Goal: Book appointment/travel/reservation

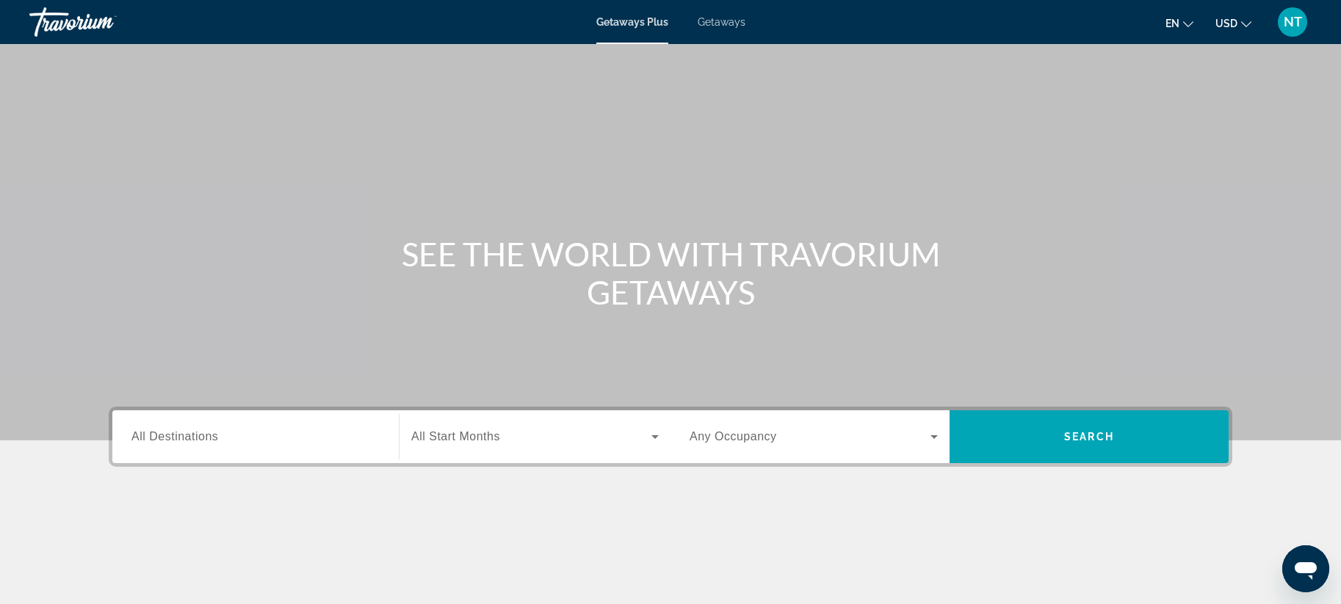
click at [188, 432] on span "All Destinations" at bounding box center [174, 436] width 87 height 12
click at [188, 432] on input "Destination All Destinations" at bounding box center [255, 438] width 248 height 18
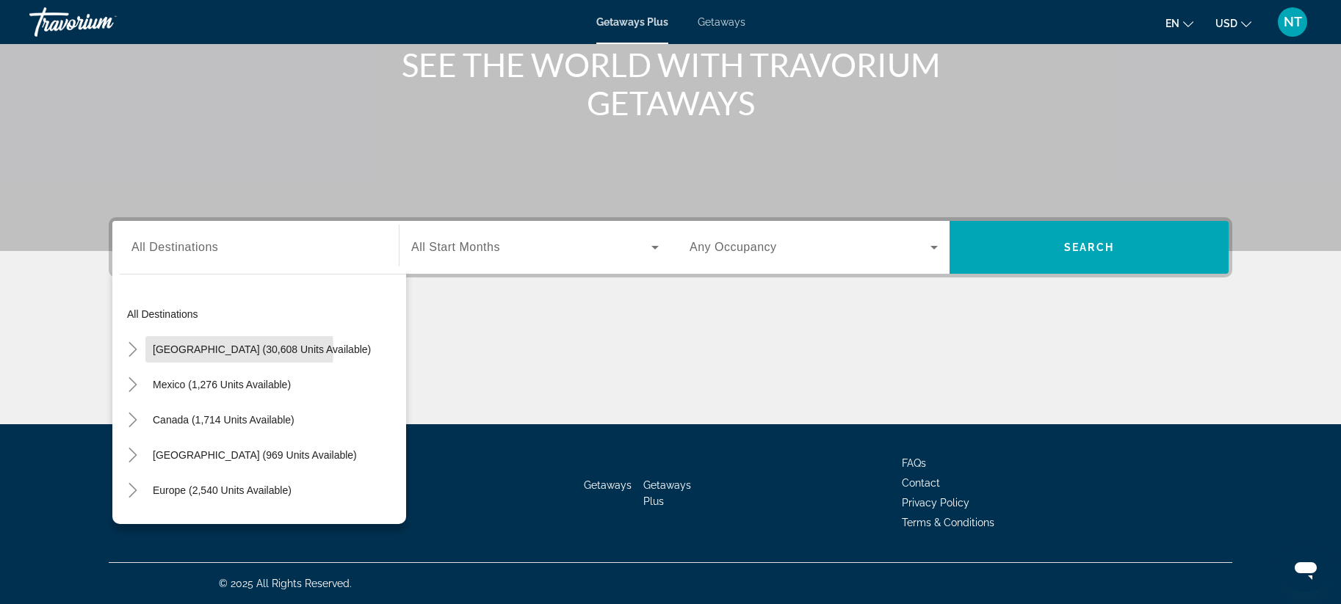
drag, startPoint x: 179, startPoint y: 349, endPoint x: 209, endPoint y: 357, distance: 31.0
click at [179, 349] on span "[GEOGRAPHIC_DATA] (30,608 units available)" at bounding box center [262, 350] width 218 height 12
type input "**********"
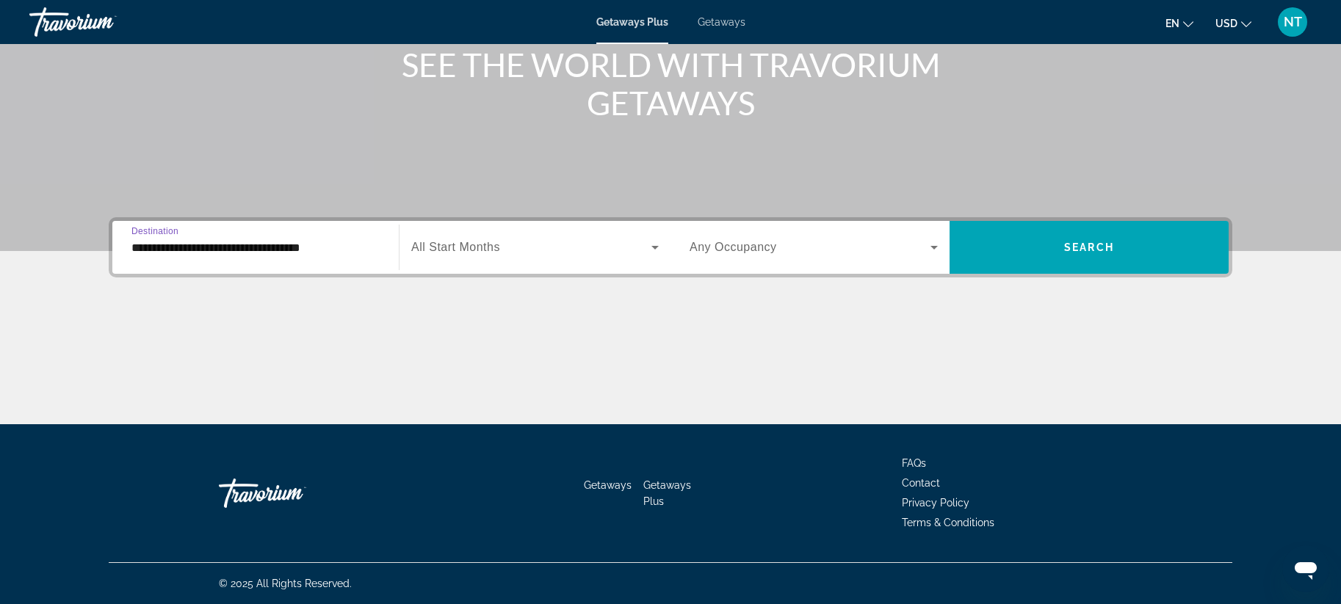
click at [657, 245] on icon "Search widget" at bounding box center [655, 248] width 18 height 18
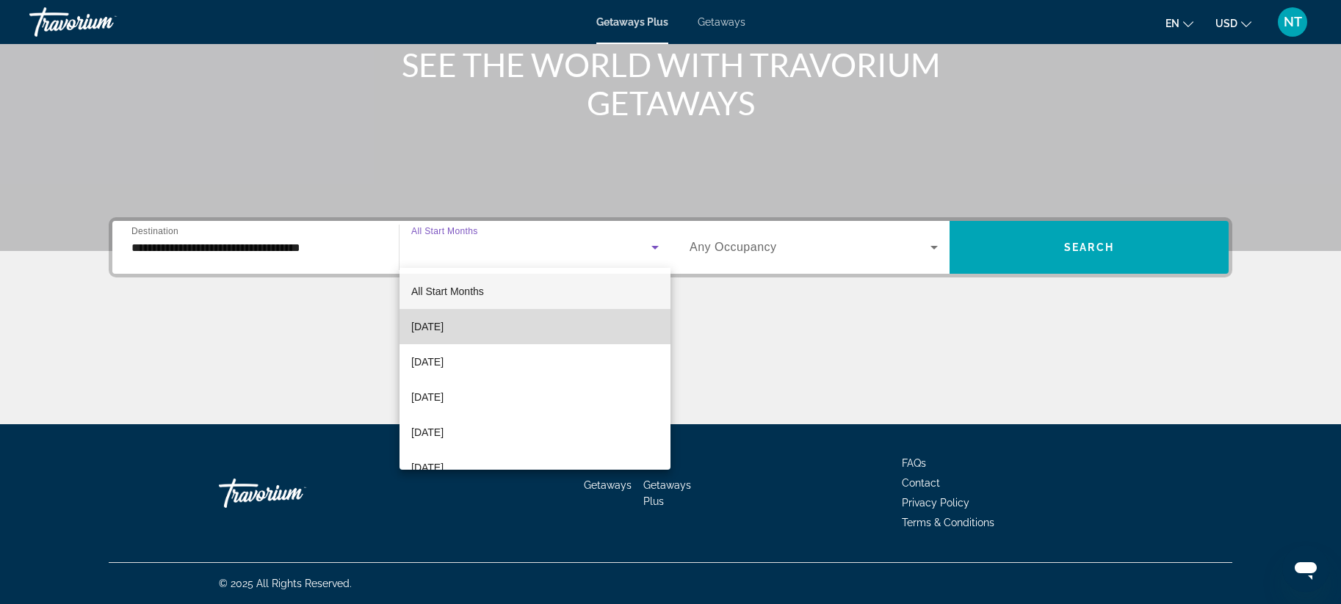
drag, startPoint x: 436, startPoint y: 327, endPoint x: 534, endPoint y: 336, distance: 98.0
click at [438, 327] on span "[DATE]" at bounding box center [427, 327] width 32 height 18
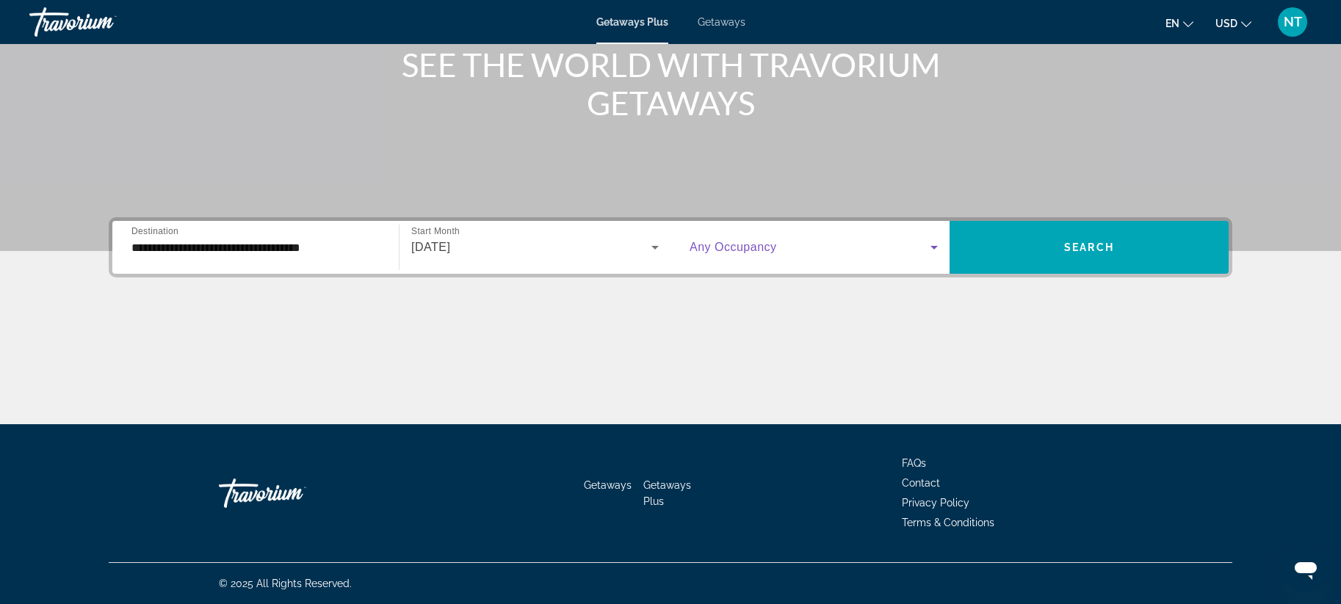
click at [935, 245] on icon "Search widget" at bounding box center [934, 248] width 18 height 18
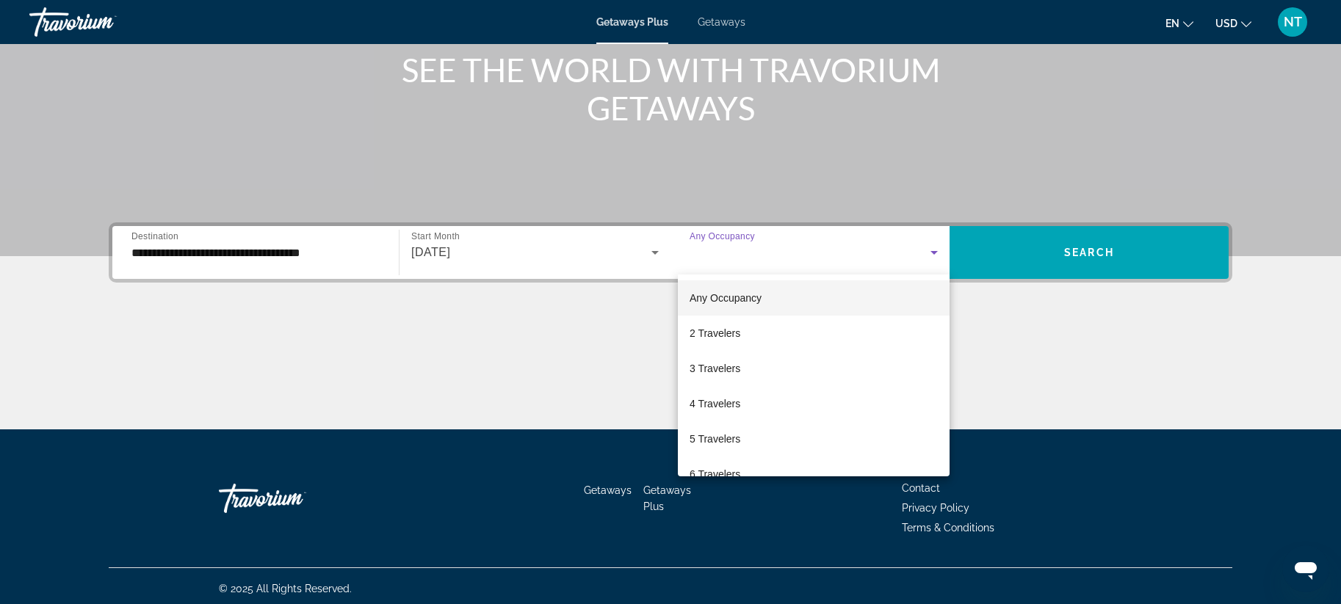
scroll to position [183, 0]
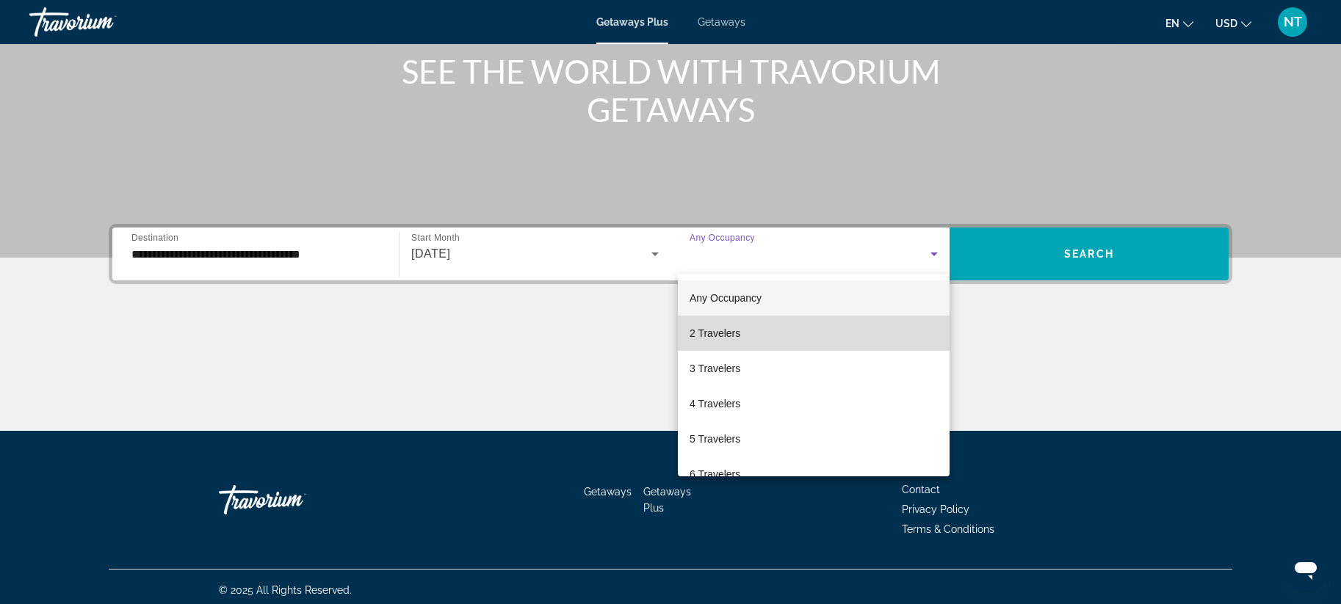
click at [722, 332] on span "2 Travelers" at bounding box center [714, 334] width 51 height 18
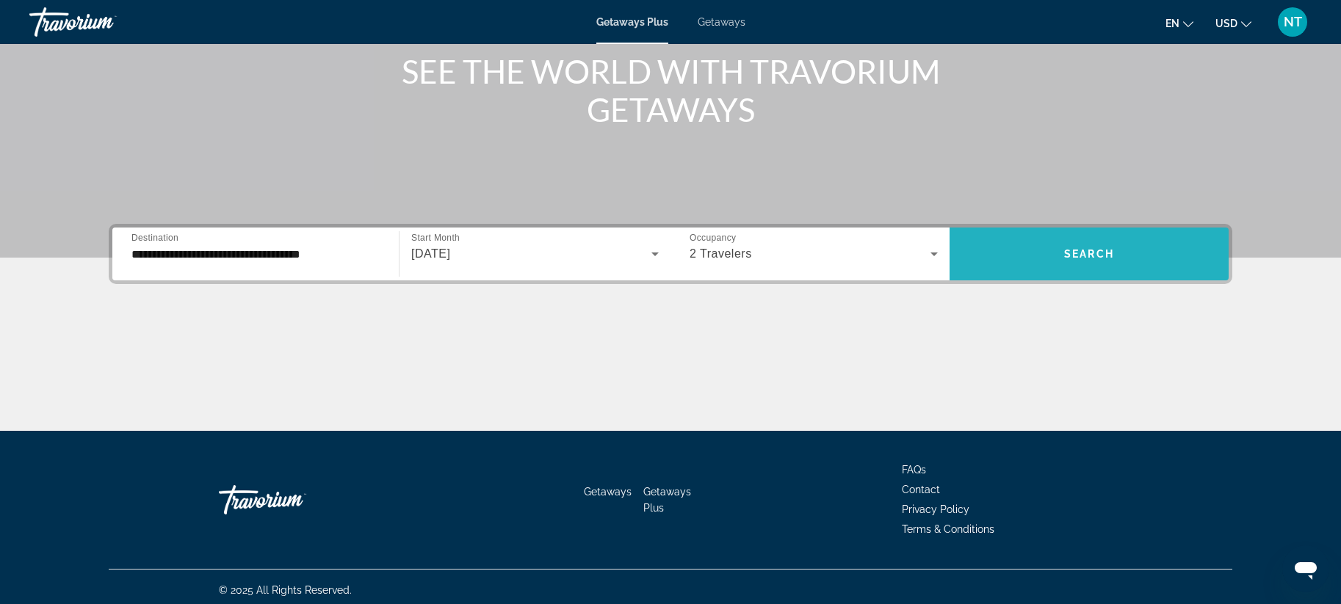
click at [1101, 255] on span "Search" at bounding box center [1089, 254] width 50 height 12
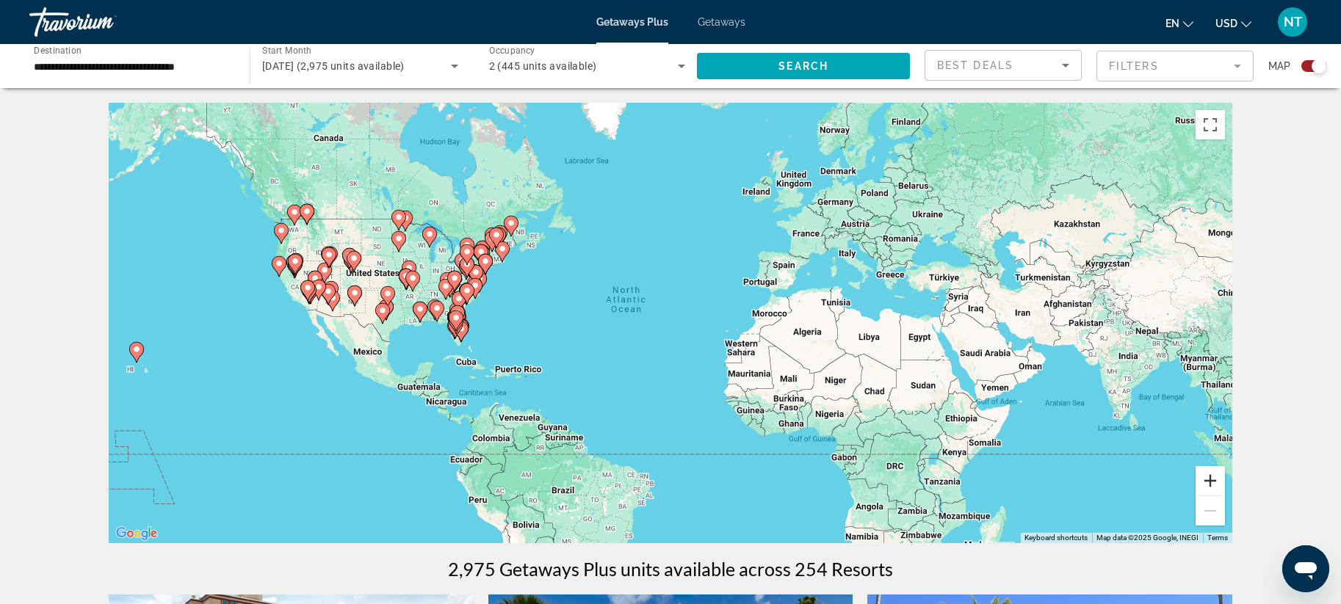
click at [1208, 475] on button "Zoom in" at bounding box center [1209, 480] width 29 height 29
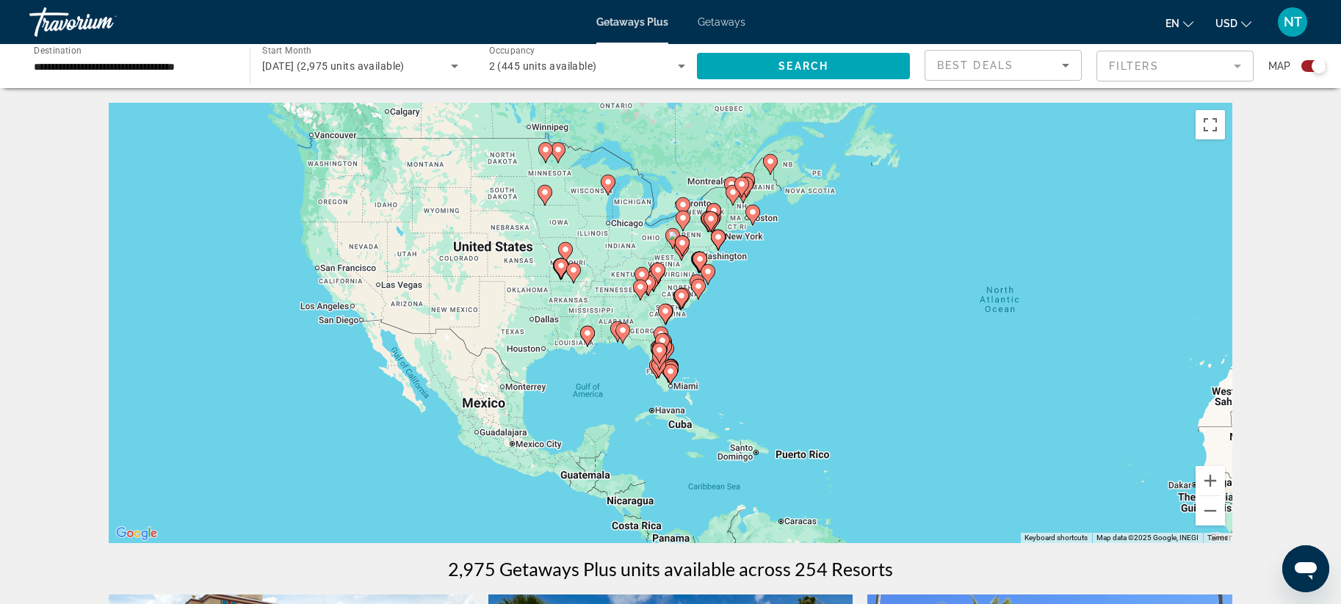
drag, startPoint x: 291, startPoint y: 306, endPoint x: 729, endPoint y: 332, distance: 438.3
click at [713, 330] on div "To activate drag with keyboard, press Alt + Enter. Once in keyboard drag state,…" at bounding box center [670, 323] width 1123 height 441
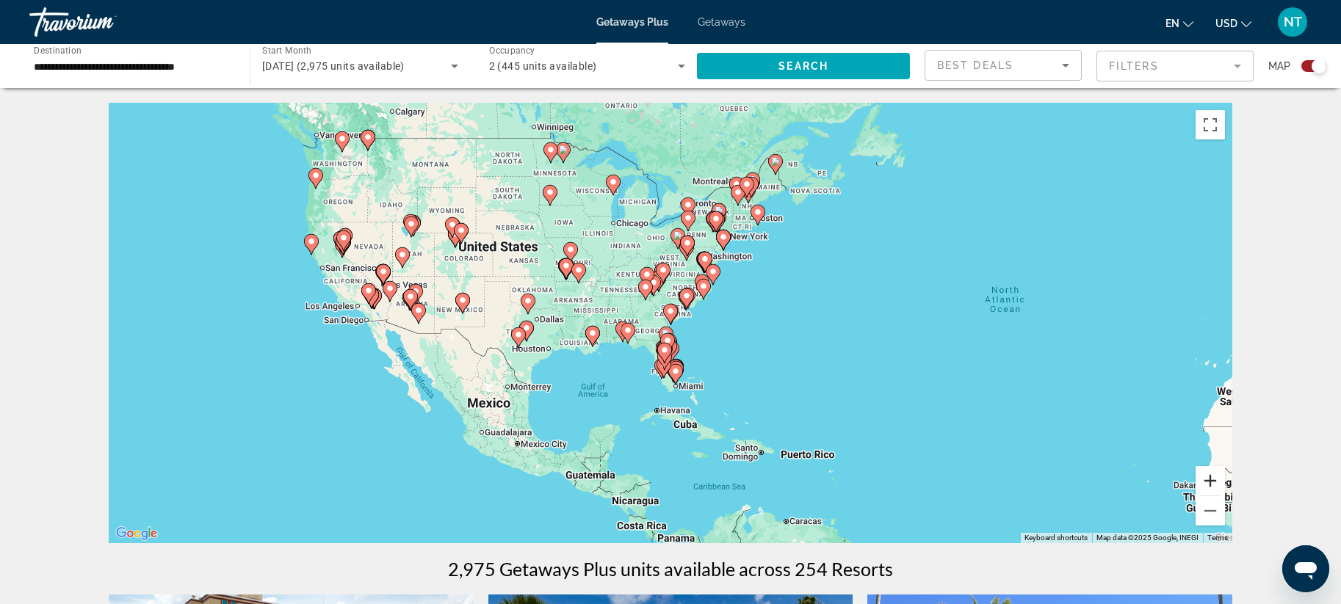
click at [1212, 480] on button "Zoom in" at bounding box center [1209, 480] width 29 height 29
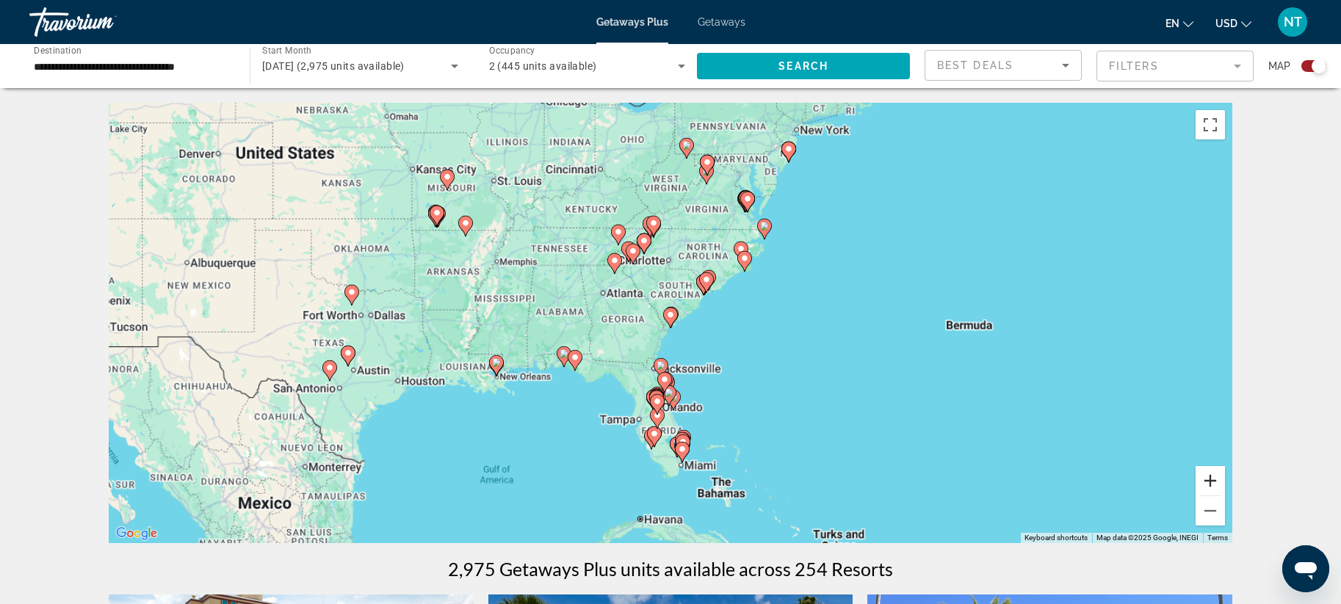
click at [1212, 480] on button "Zoom in" at bounding box center [1209, 480] width 29 height 29
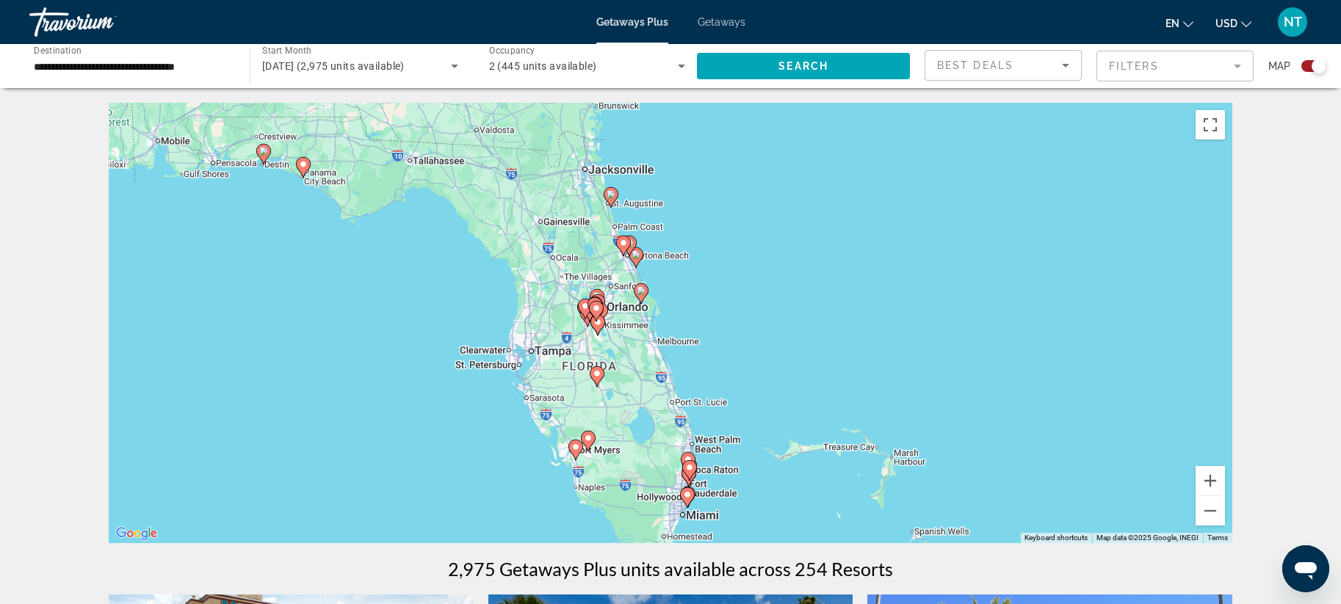
drag, startPoint x: 695, startPoint y: 496, endPoint x: 811, endPoint y: 283, distance: 243.1
click at [669, 175] on div "To activate drag with keyboard, press Alt + Enter. Once in keyboard drag state,…" at bounding box center [670, 323] width 1123 height 441
click at [1211, 479] on button "Zoom in" at bounding box center [1209, 480] width 29 height 29
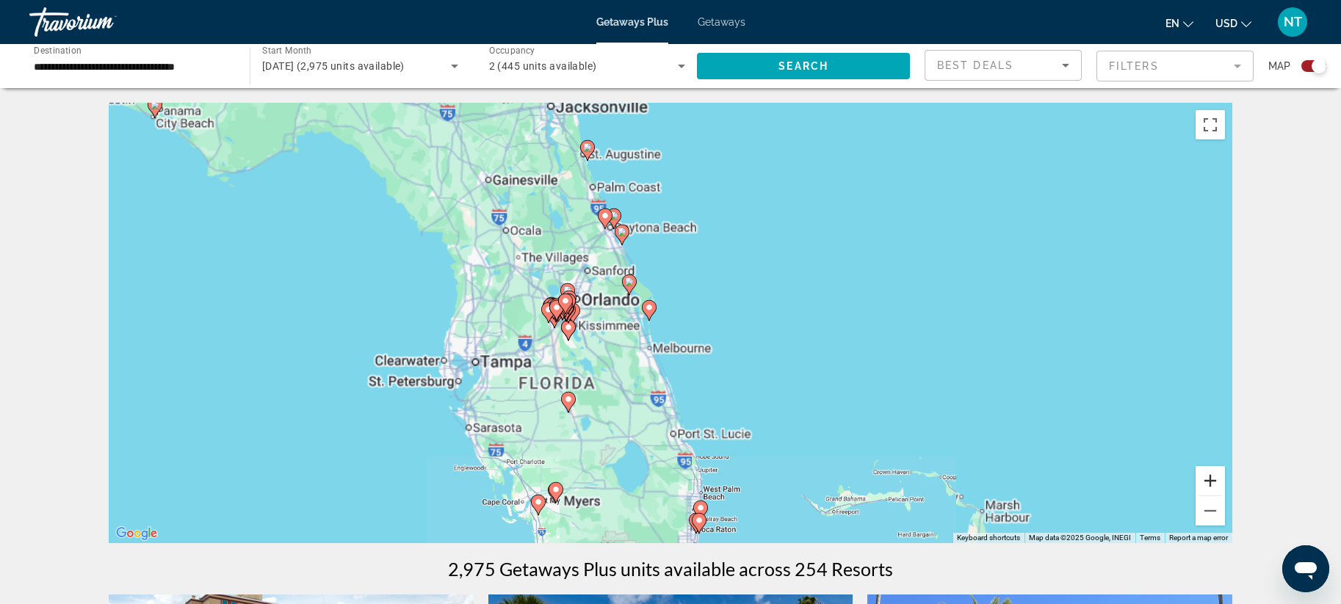
click at [1211, 479] on button "Zoom in" at bounding box center [1209, 480] width 29 height 29
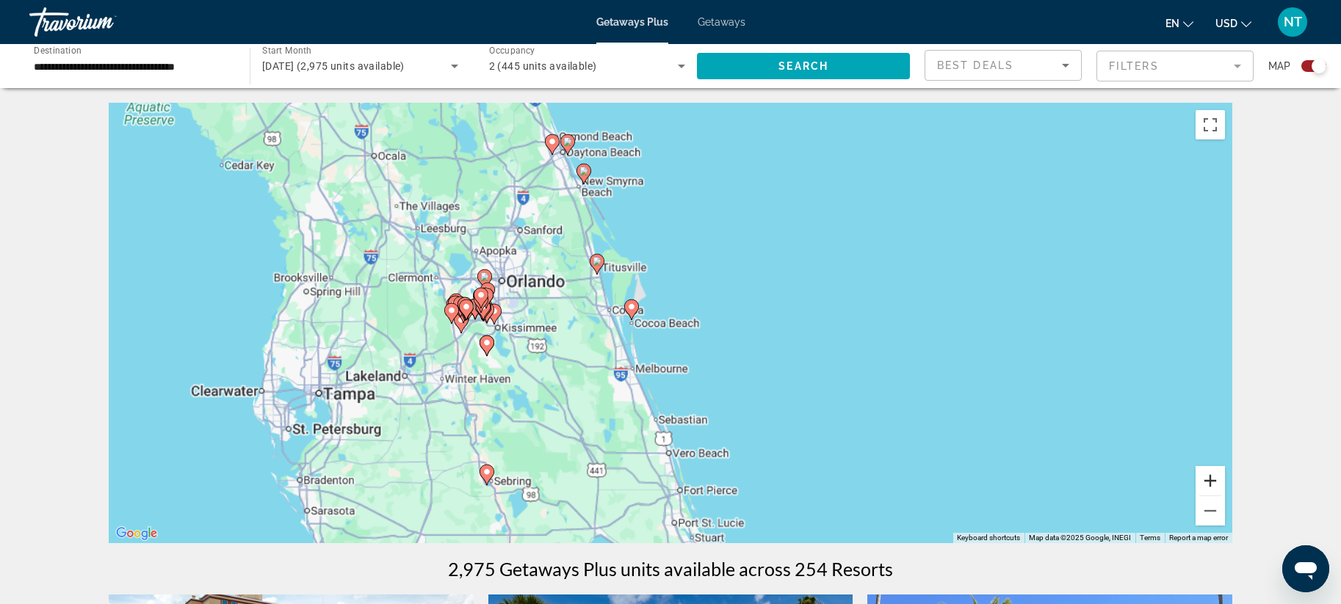
click at [1211, 479] on button "Zoom in" at bounding box center [1209, 480] width 29 height 29
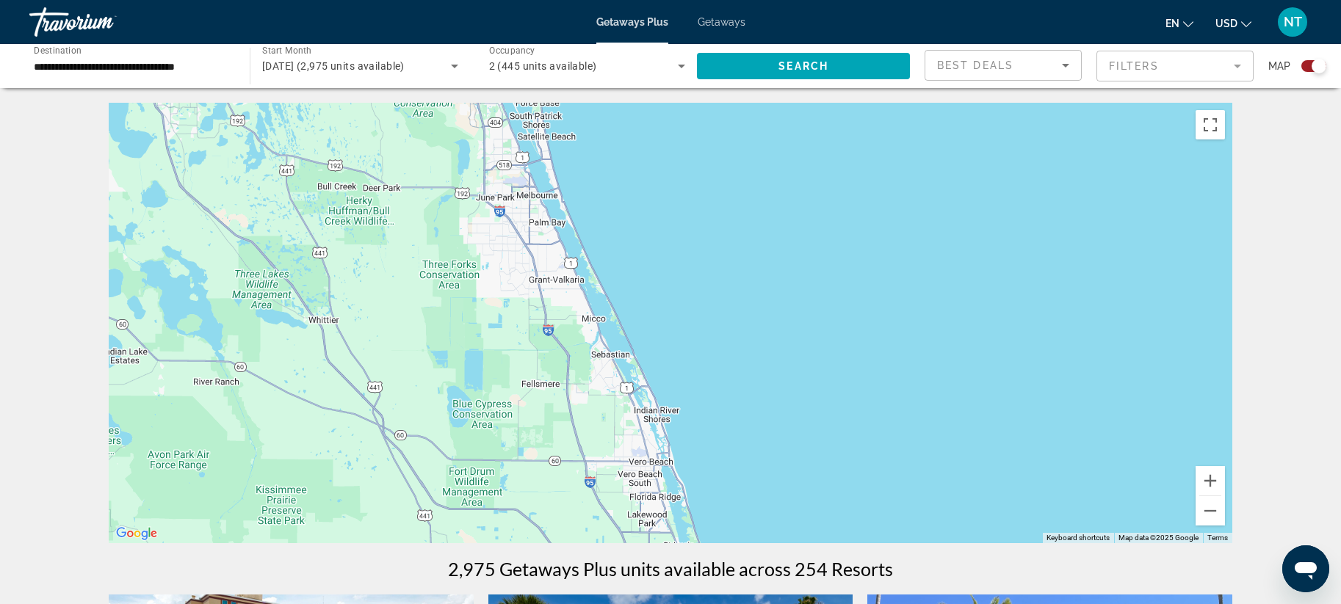
drag, startPoint x: 673, startPoint y: 466, endPoint x: 675, endPoint y: 131, distance: 335.5
click at [675, 130] on div "To activate drag with keyboard, press Alt + Enter. Once in keyboard drag state,…" at bounding box center [670, 323] width 1123 height 441
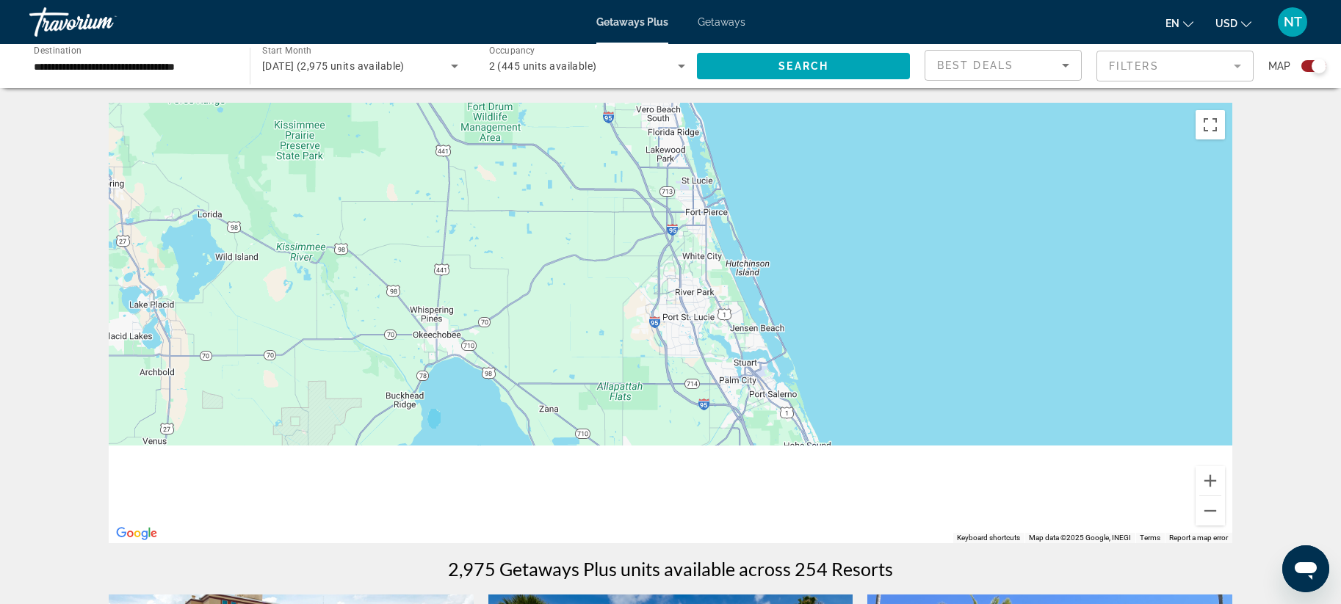
drag, startPoint x: 789, startPoint y: 438, endPoint x: 791, endPoint y: 191, distance: 246.7
click at [786, 159] on div "To activate drag with keyboard, press Alt + Enter. Once in keyboard drag state,…" at bounding box center [670, 323] width 1123 height 441
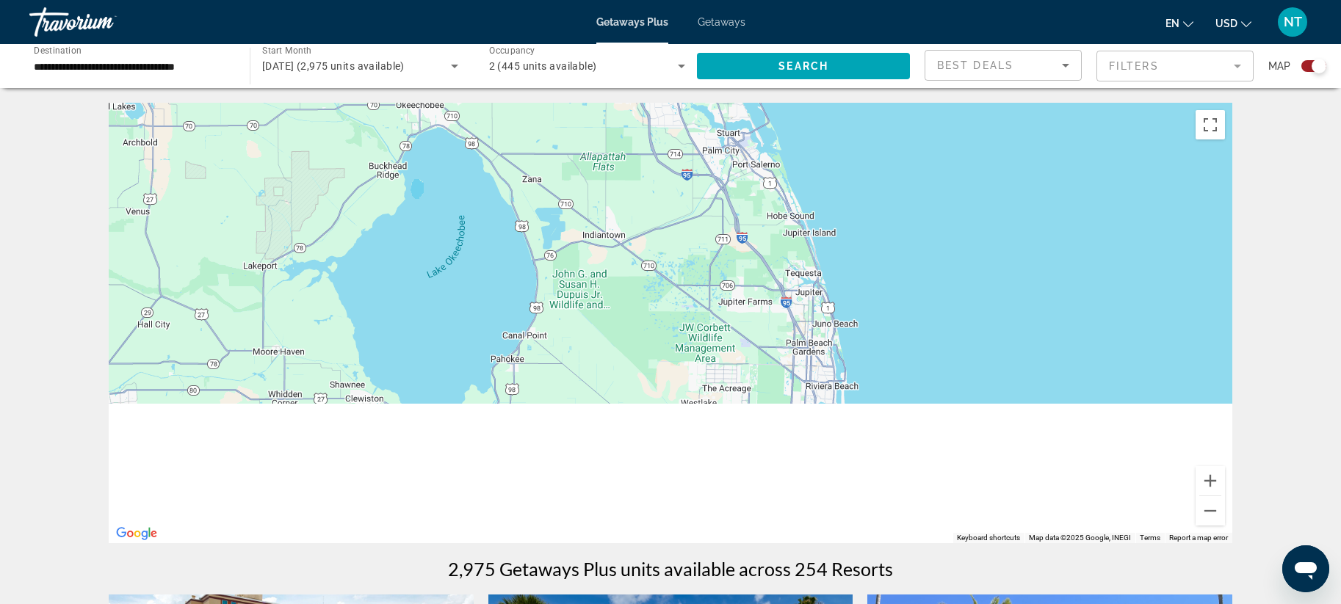
drag, startPoint x: 812, startPoint y: 476, endPoint x: 775, endPoint y: 120, distance: 358.1
click at [775, 120] on div "To activate drag with keyboard, press Alt + Enter. Once in keyboard drag state,…" at bounding box center [670, 323] width 1123 height 441
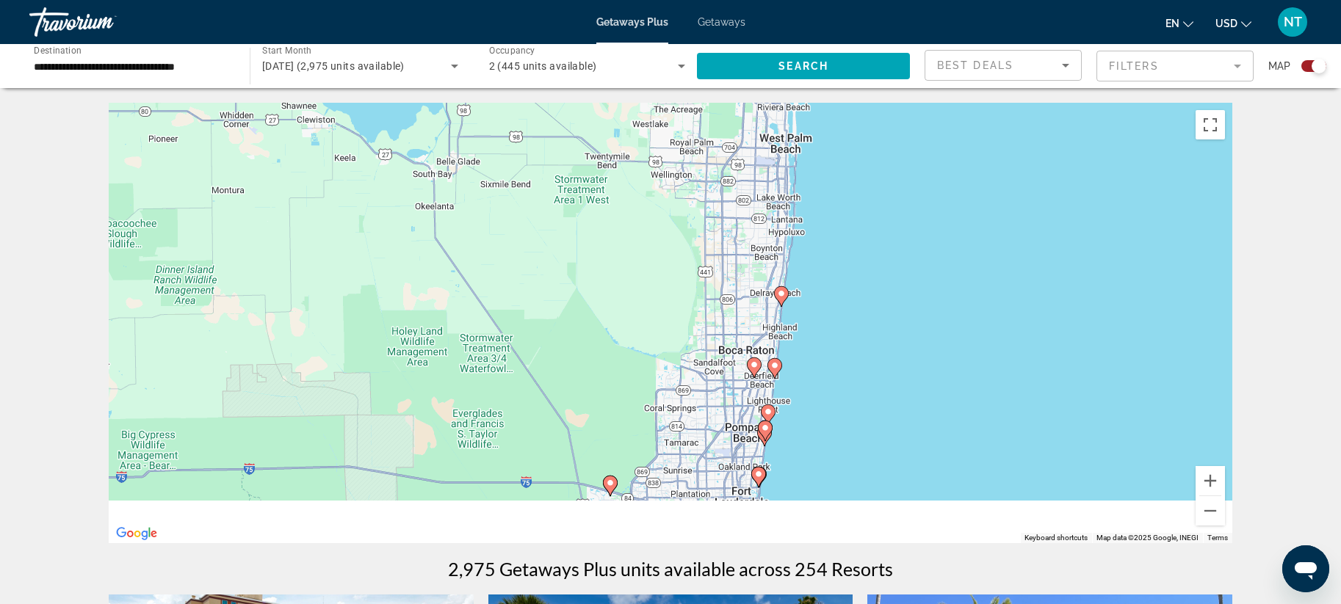
drag, startPoint x: 836, startPoint y: 308, endPoint x: 819, endPoint y: 119, distance: 190.2
click at [819, 117] on div "To activate drag with keyboard, press Alt + Enter. Once in keyboard drag state,…" at bounding box center [670, 323] width 1123 height 441
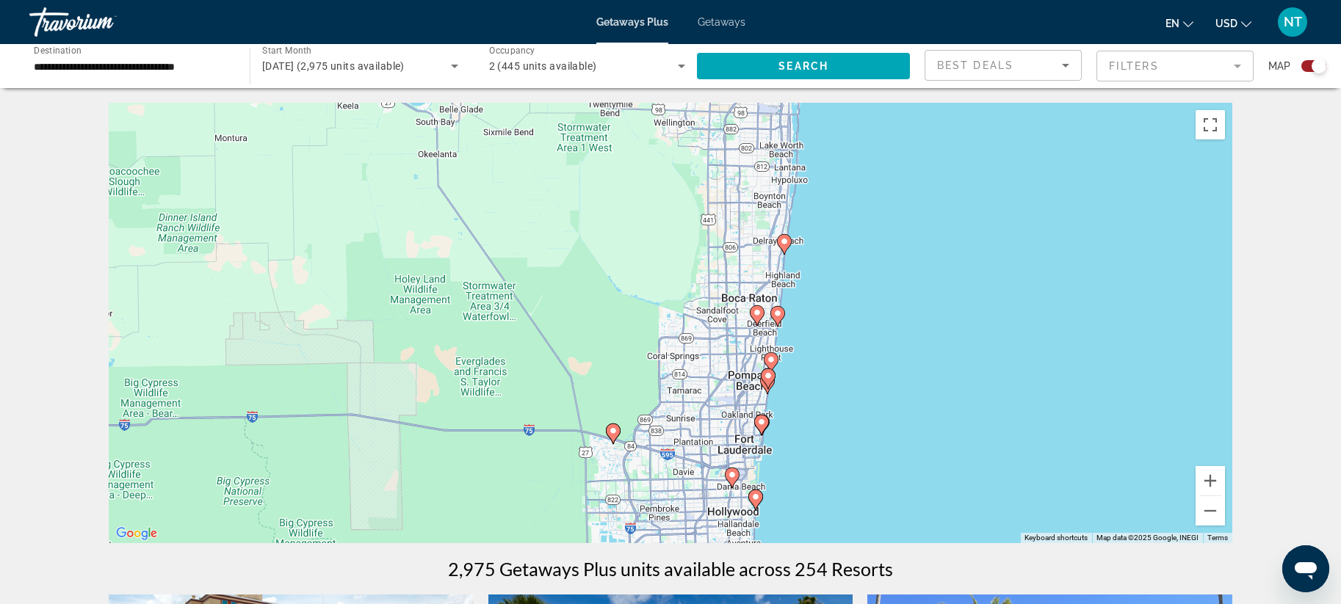
drag, startPoint x: 782, startPoint y: 236, endPoint x: 791, endPoint y: 258, distance: 24.0
click at [783, 237] on g "Main content" at bounding box center [784, 244] width 15 height 21
click at [783, 242] on image "Main content" at bounding box center [784, 241] width 9 height 9
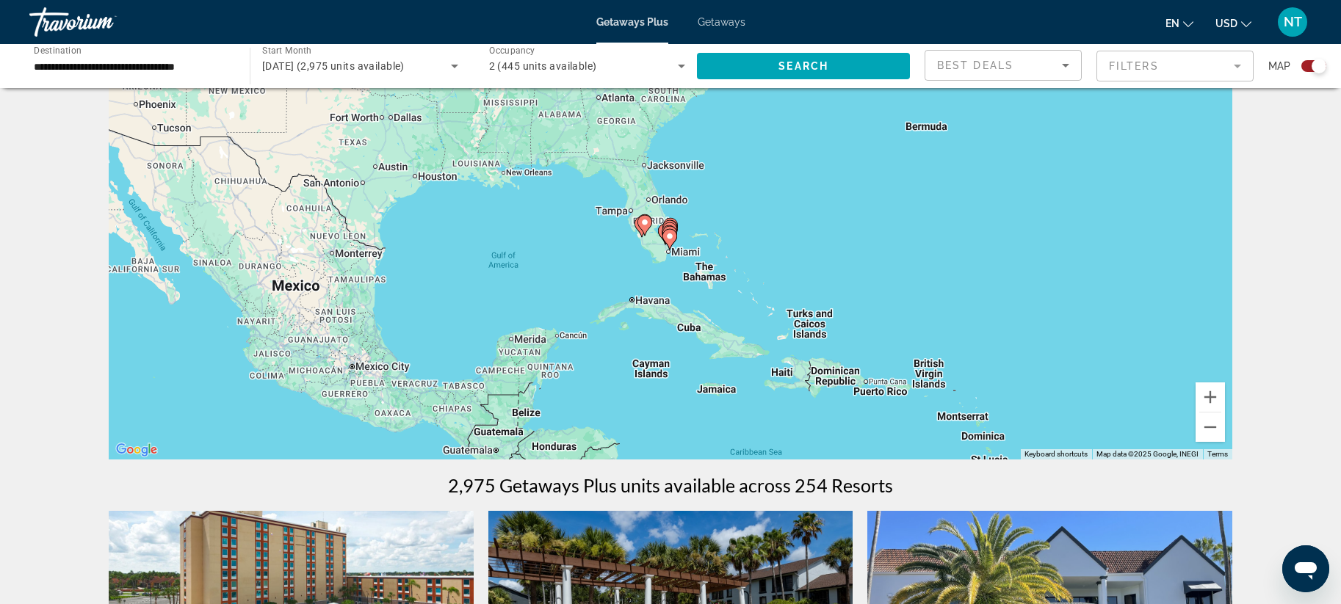
scroll to position [82, 0]
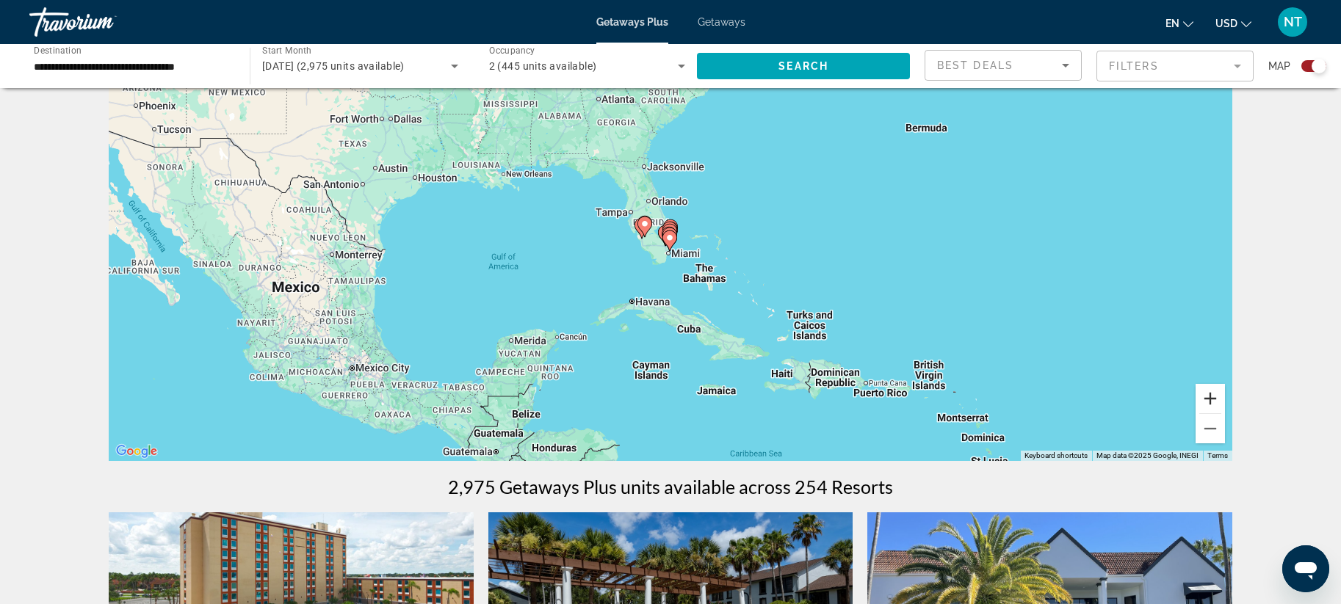
click at [1209, 397] on button "Zoom in" at bounding box center [1209, 398] width 29 height 29
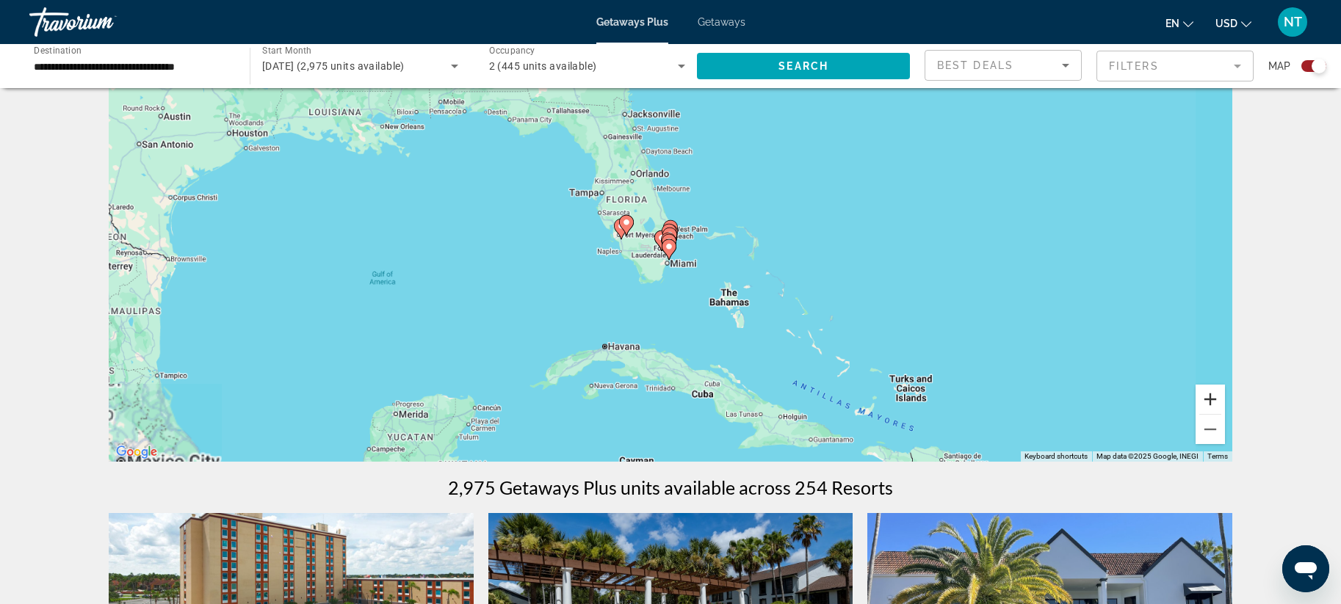
click at [1209, 397] on button "Zoom in" at bounding box center [1209, 399] width 29 height 29
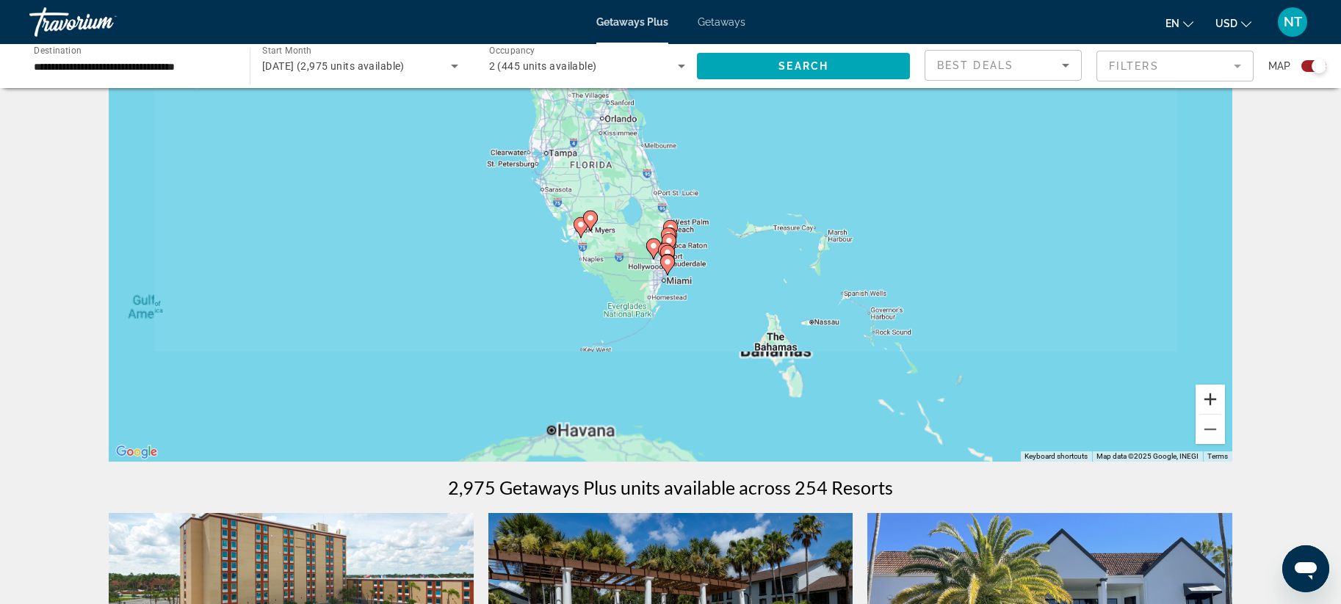
click at [1208, 398] on button "Zoom in" at bounding box center [1209, 399] width 29 height 29
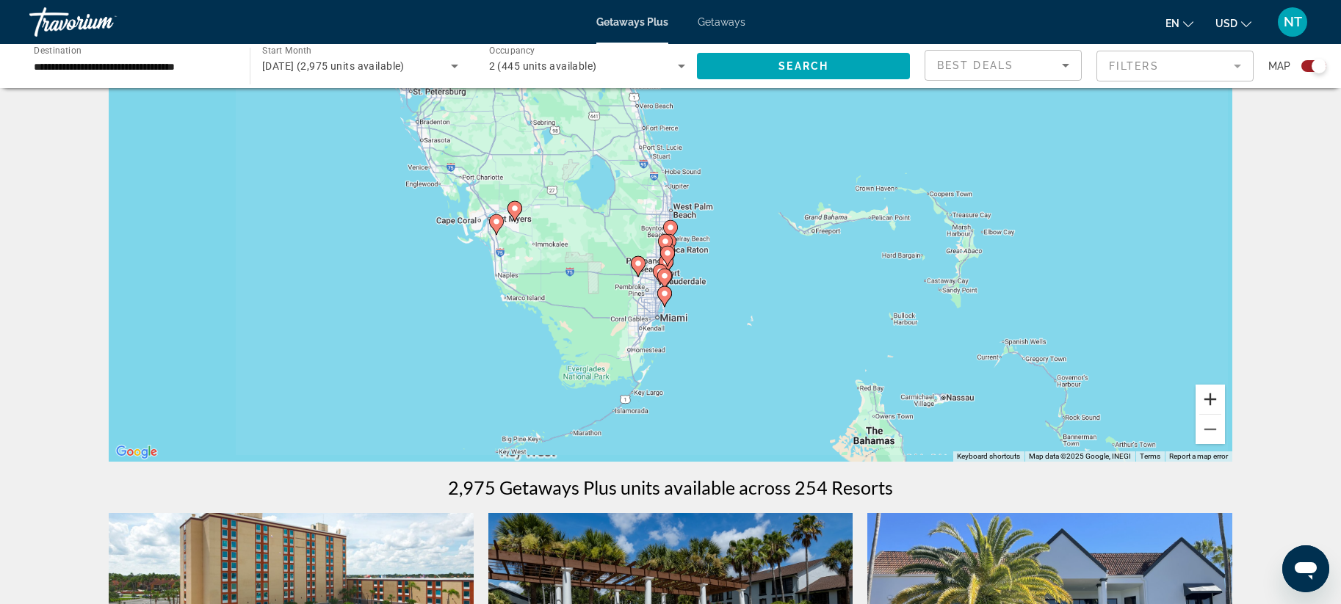
click at [1208, 398] on button "Zoom in" at bounding box center [1209, 399] width 29 height 29
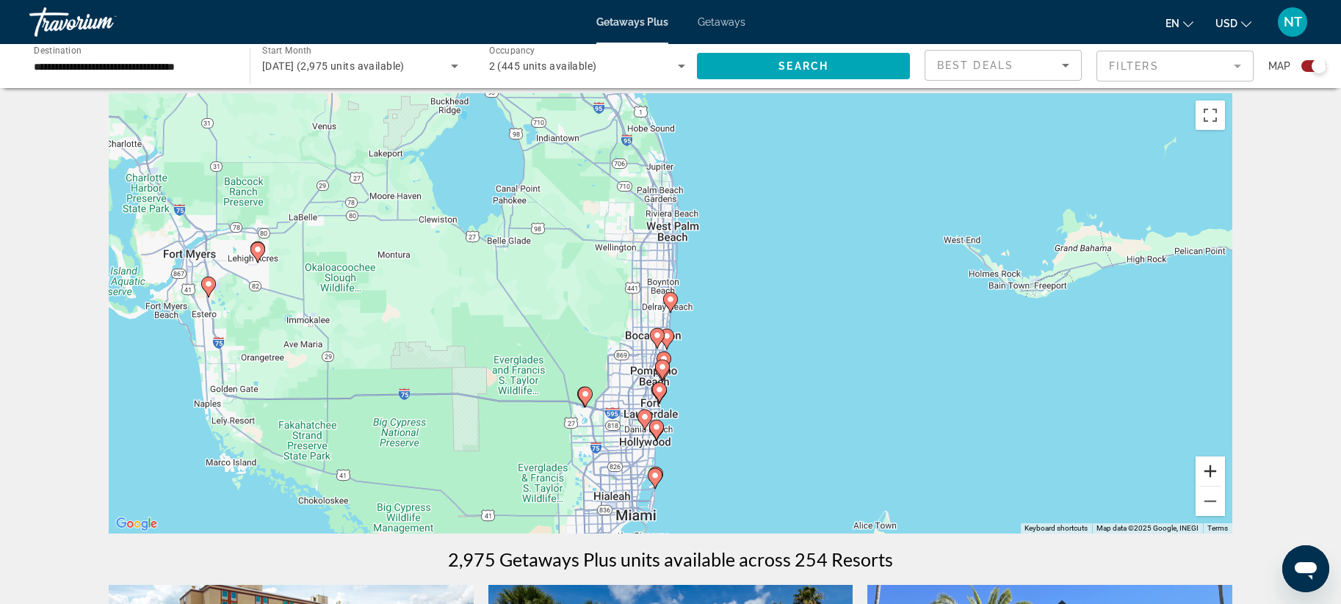
scroll to position [0, 0]
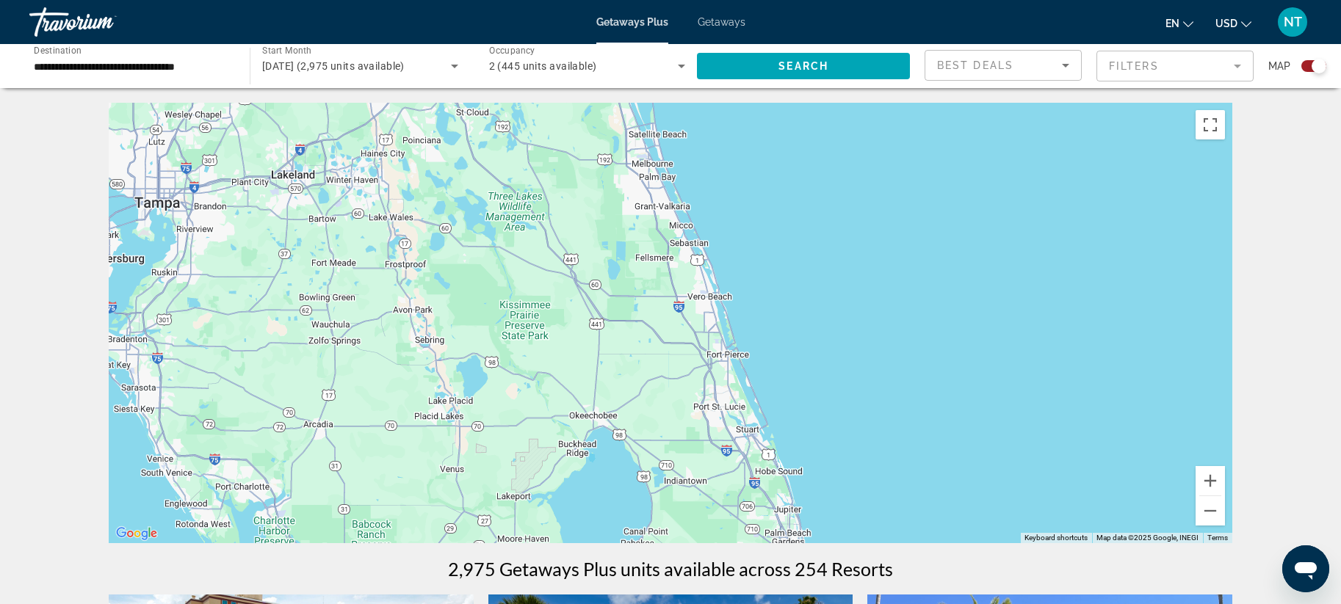
drag, startPoint x: 588, startPoint y: 209, endPoint x: 721, endPoint y: 551, distance: 367.0
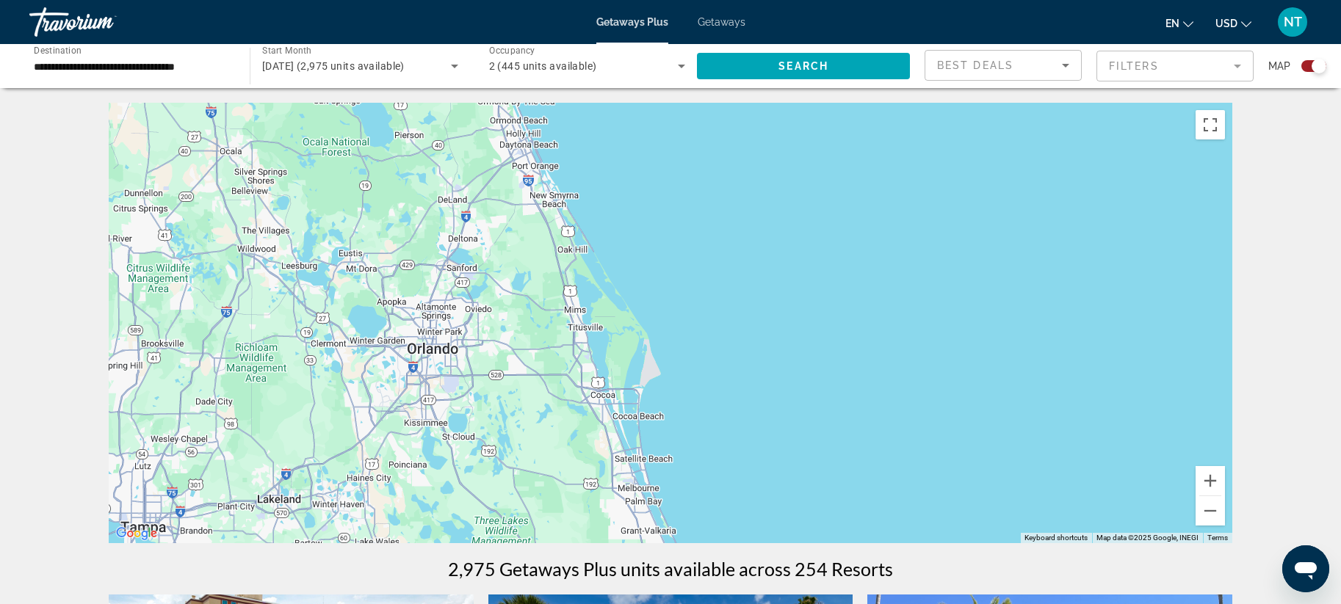
drag, startPoint x: 665, startPoint y: 195, endPoint x: 644, endPoint y: 490, distance: 295.2
click at [643, 512] on div "To activate drag with keyboard, press Alt + Enter. Once in keyboard drag state,…" at bounding box center [670, 323] width 1123 height 441
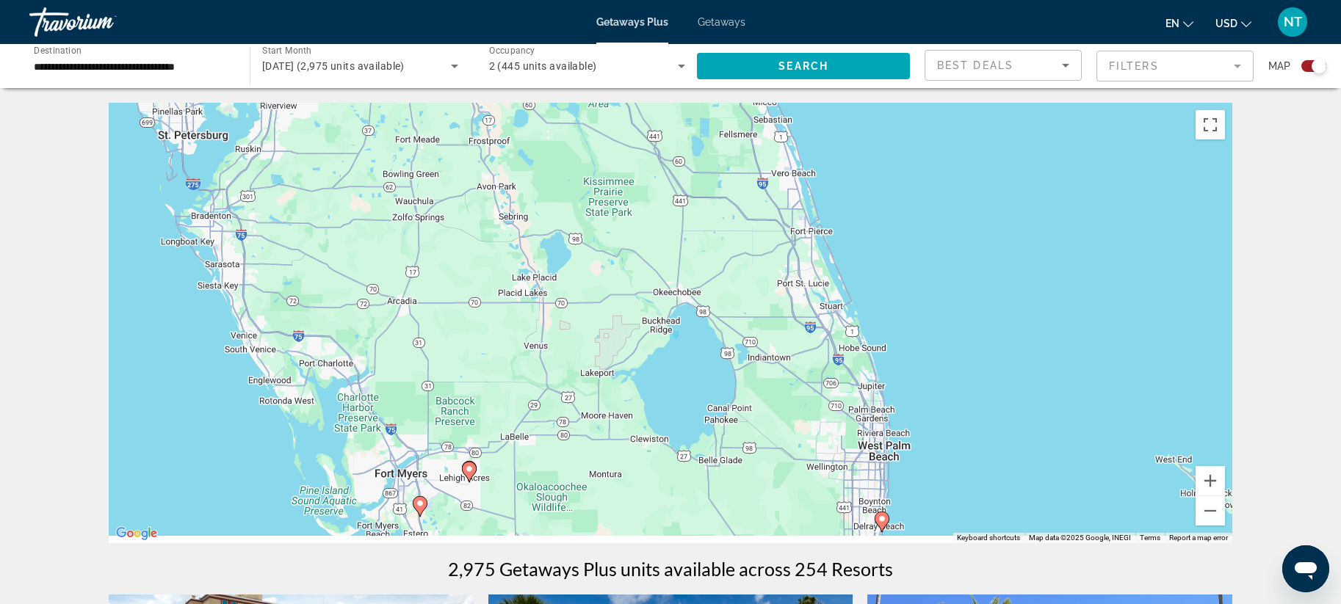
drag, startPoint x: 565, startPoint y: 477, endPoint x: 584, endPoint y: 16, distance: 461.5
click at [584, 13] on div "**********" at bounding box center [670, 302] width 1341 height 604
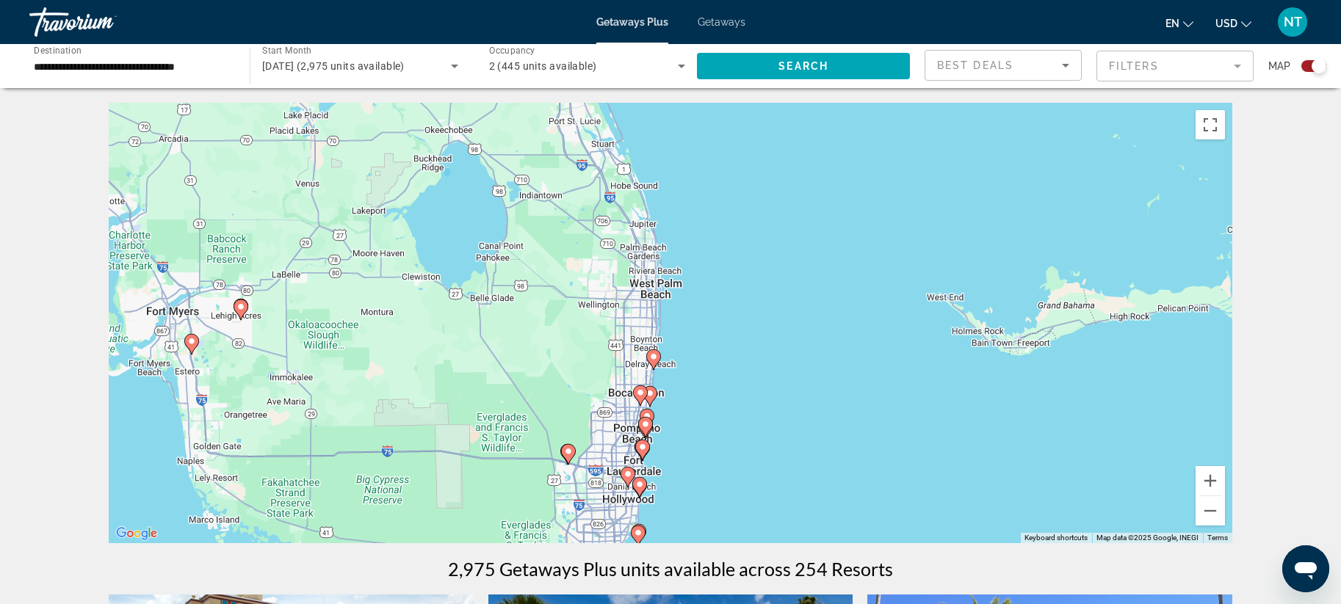
drag, startPoint x: 763, startPoint y: 389, endPoint x: 594, endPoint y: 234, distance: 229.2
click at [594, 234] on div "To activate drag with keyboard, press Alt + Enter. Once in keyboard drag state,…" at bounding box center [670, 323] width 1123 height 441
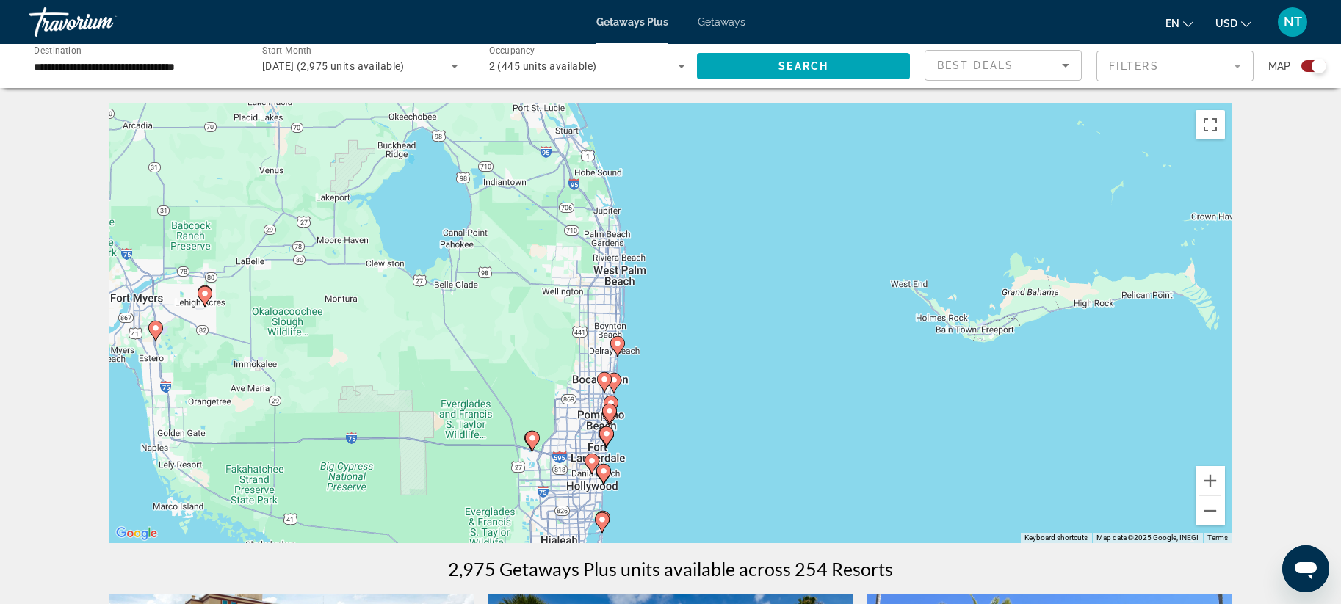
click at [616, 342] on image "Main content" at bounding box center [617, 343] width 9 height 9
type input "**********"
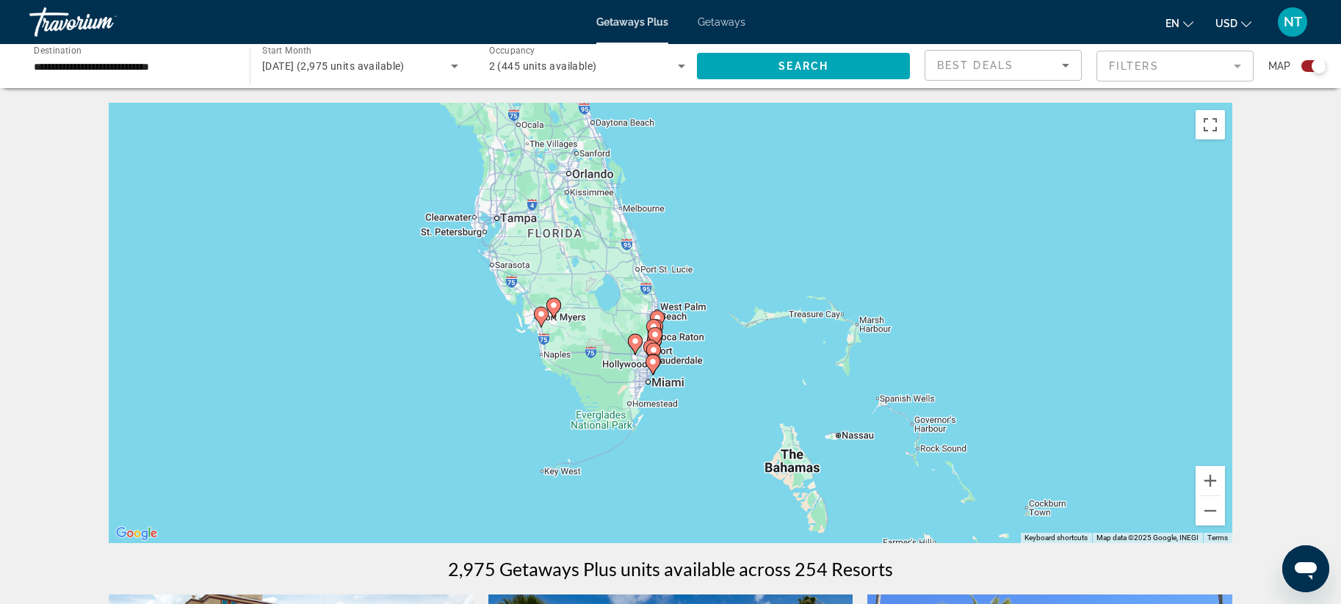
click at [1235, 62] on mat-form-field "Filters" at bounding box center [1174, 66] width 157 height 31
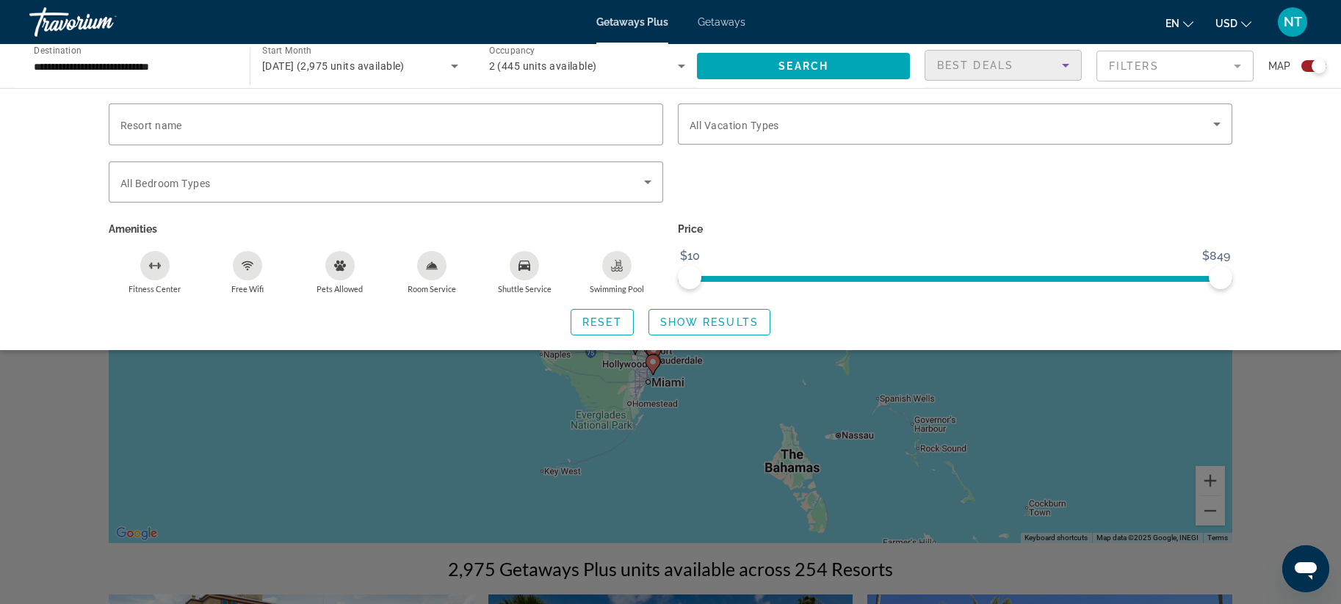
click at [1067, 64] on icon "Sort by" at bounding box center [1065, 66] width 7 height 4
click at [1237, 65] on div at bounding box center [670, 302] width 1341 height 604
click at [1239, 65] on mat-form-field "Filters" at bounding box center [1174, 66] width 157 height 31
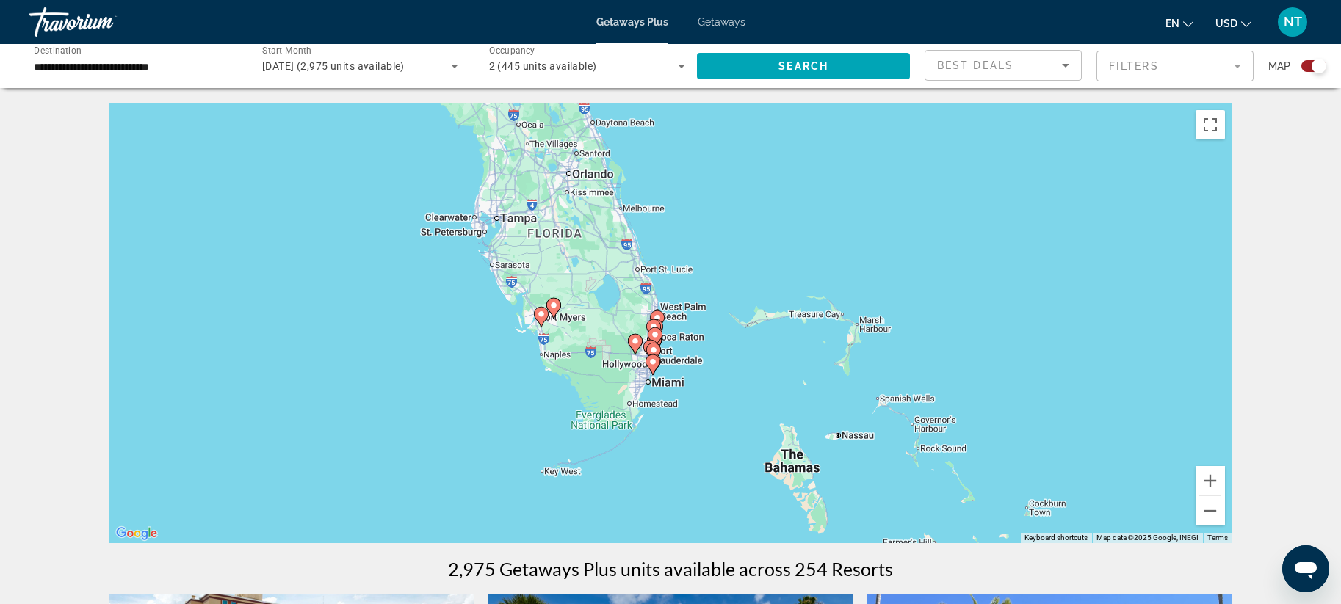
click at [1237, 65] on mat-form-field "Filters" at bounding box center [1174, 66] width 157 height 31
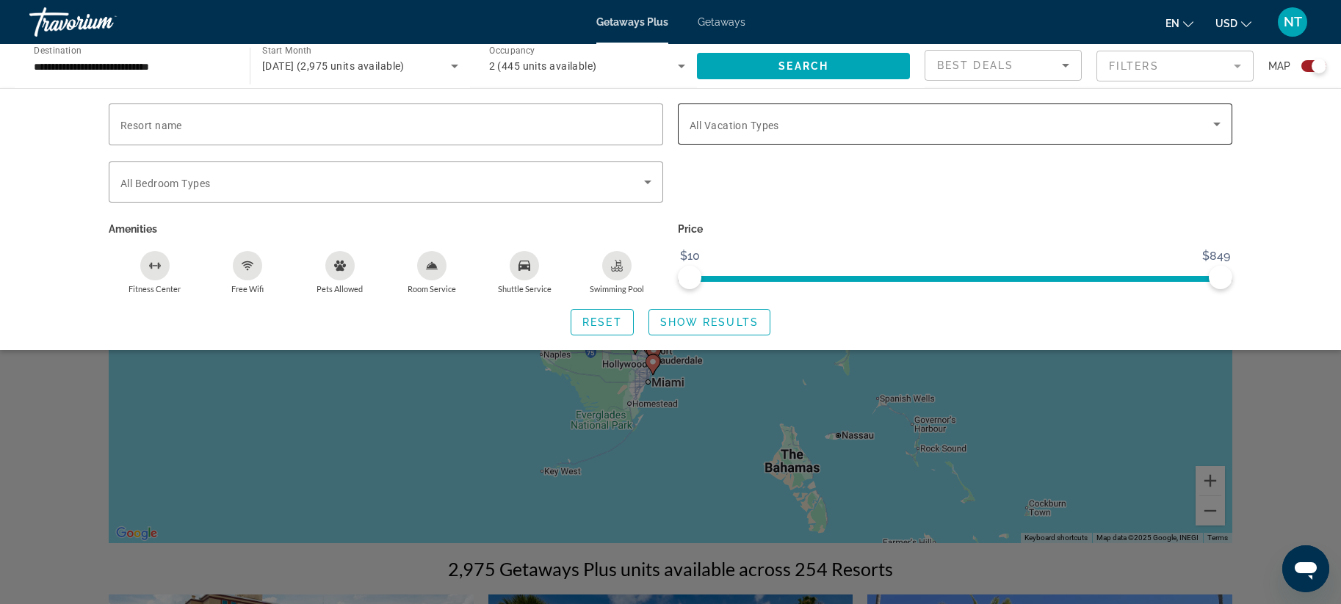
click at [1217, 123] on icon "Search widget" at bounding box center [1216, 125] width 7 height 4
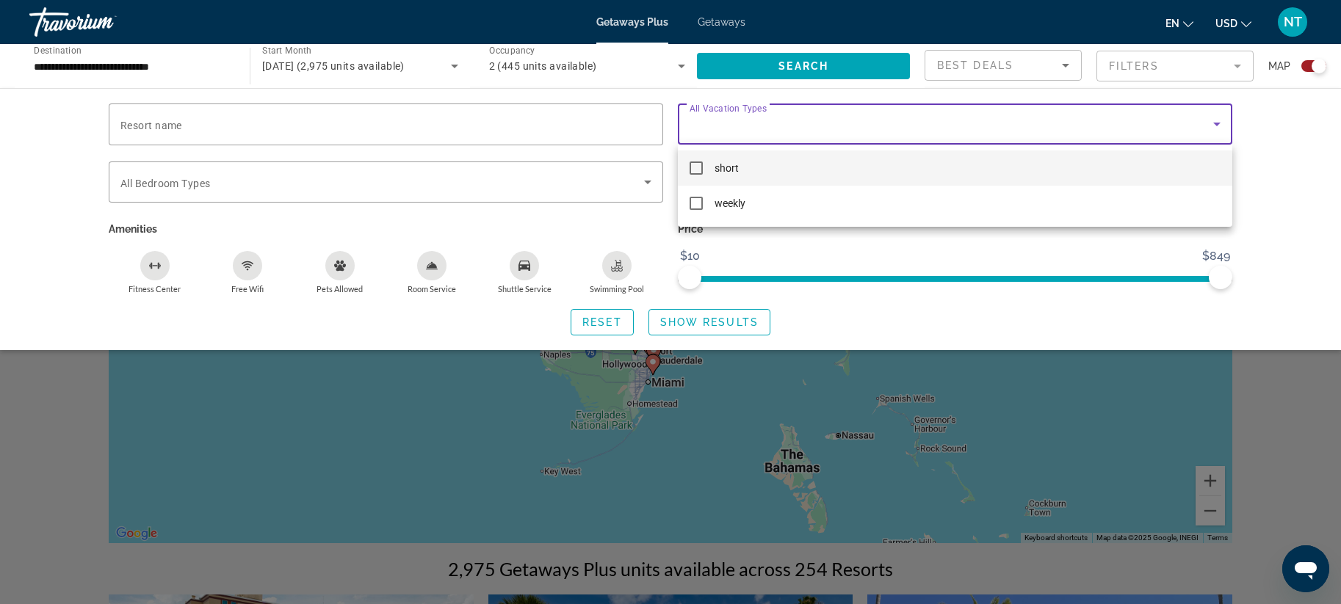
click at [700, 162] on mat-pseudo-checkbox at bounding box center [695, 168] width 13 height 13
click at [648, 179] on div at bounding box center [670, 302] width 1341 height 604
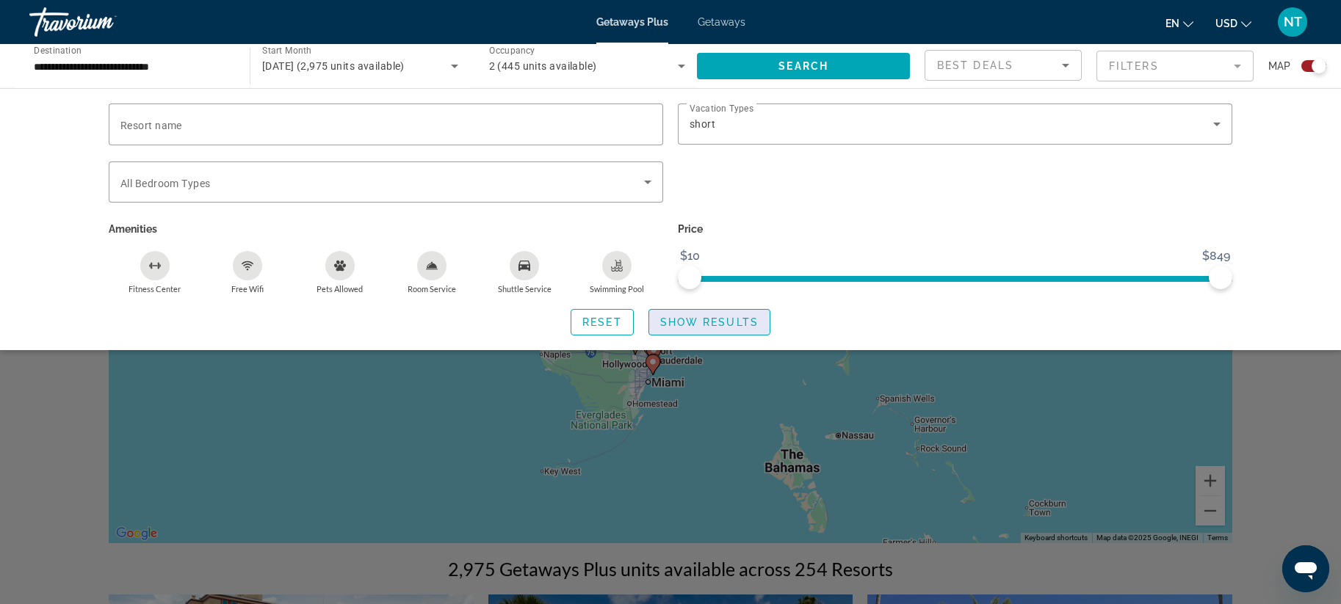
click at [701, 321] on span "Show Results" at bounding box center [709, 322] width 98 height 12
